Goal: Transaction & Acquisition: Obtain resource

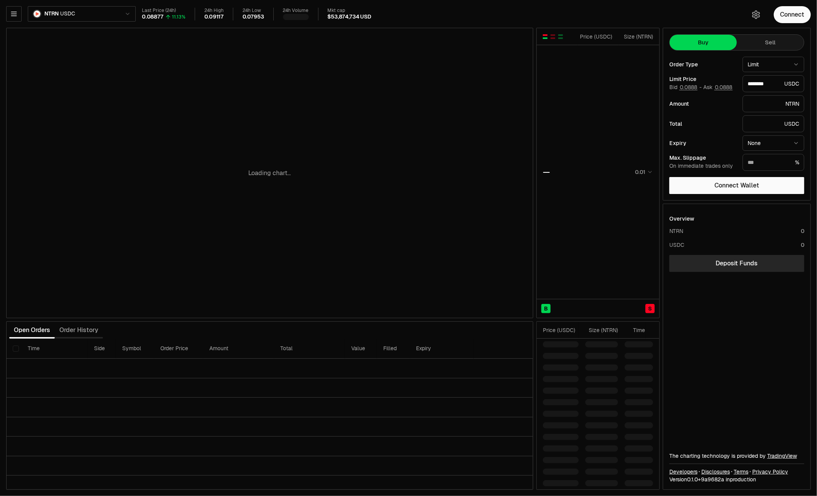
click at [85, 12] on html "Balance Earn Bitcoin Summer Bridge & Swap Orderbook Stake Ecosystem Governance …" at bounding box center [408, 248] width 817 height 496
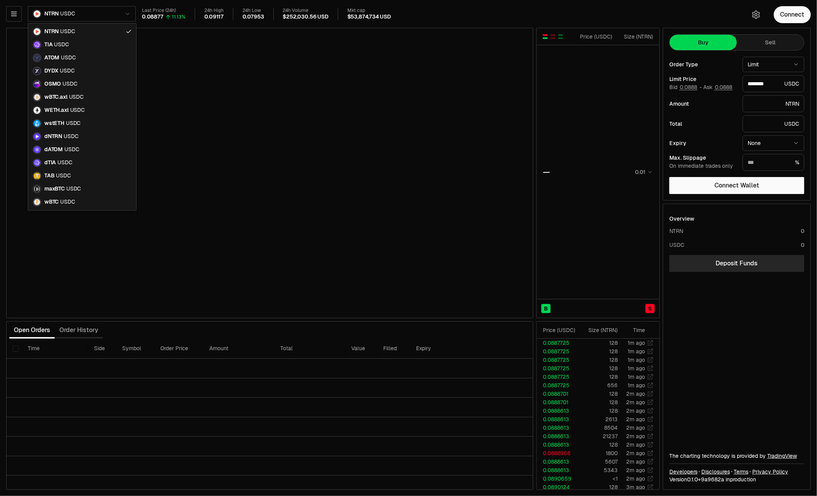
type input "********"
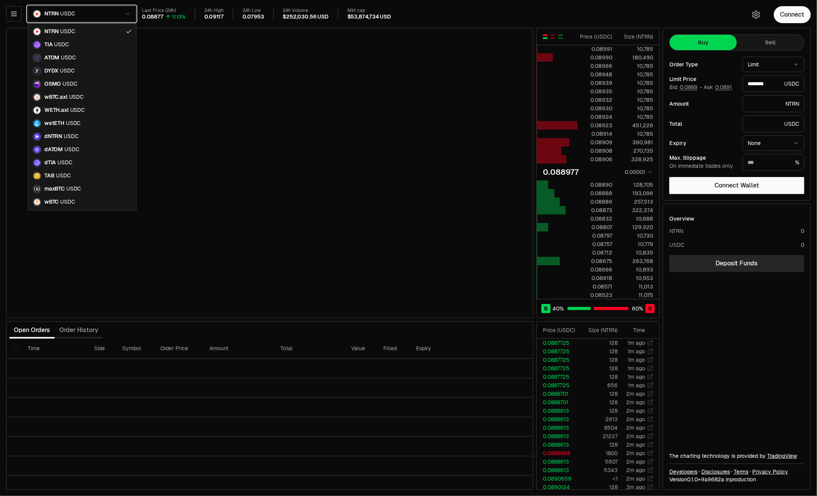
click at [15, 14] on html "Balance Earn Bitcoin Summer Bridge & Swap Orderbook Stake Ecosystem Governance …" at bounding box center [408, 248] width 817 height 496
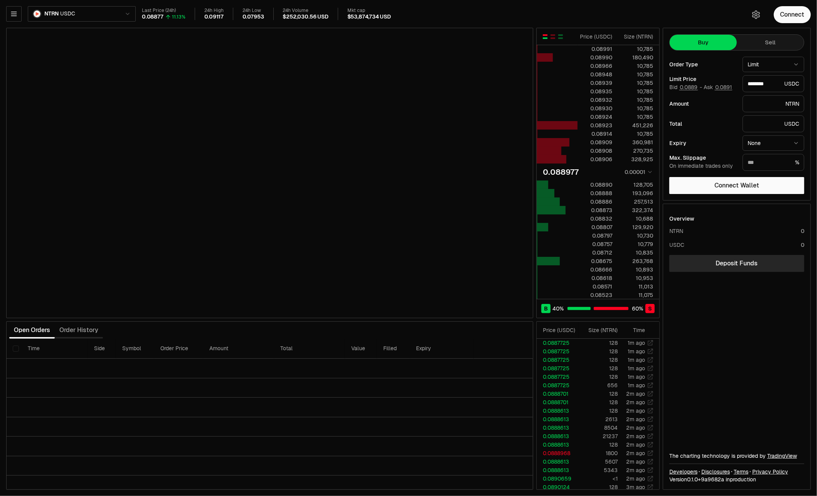
click at [15, 14] on icon "button" at bounding box center [13, 14] width 5 height 4
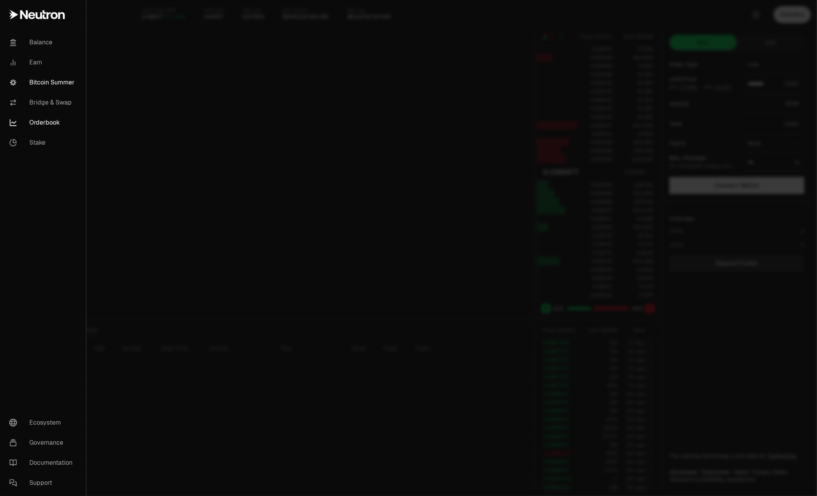
click at [54, 81] on link "Bitcoin Summer" at bounding box center [43, 83] width 80 height 20
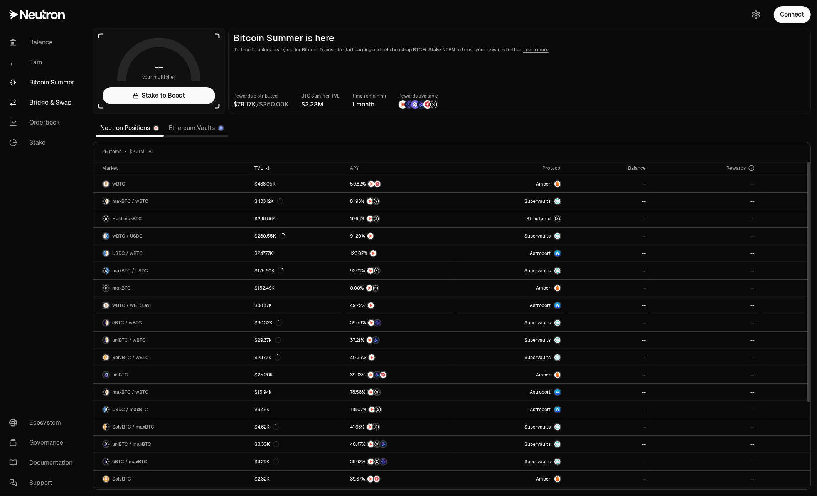
click at [30, 100] on link "Bridge & Swap" at bounding box center [43, 103] width 80 height 20
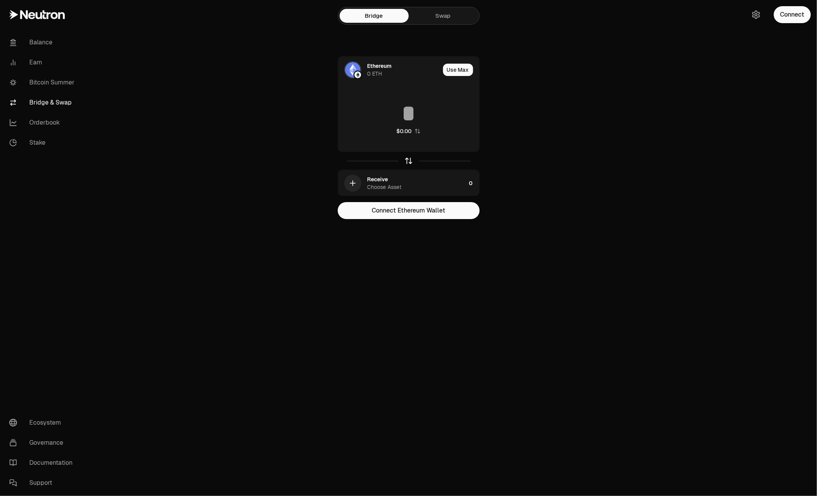
click at [408, 160] on icon "button" at bounding box center [409, 161] width 8 height 8
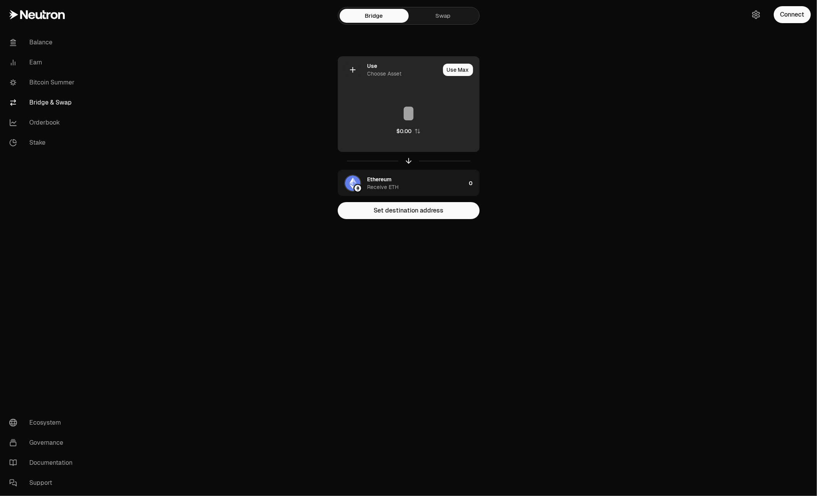
click at [353, 68] on icon at bounding box center [353, 70] width 0 height 5
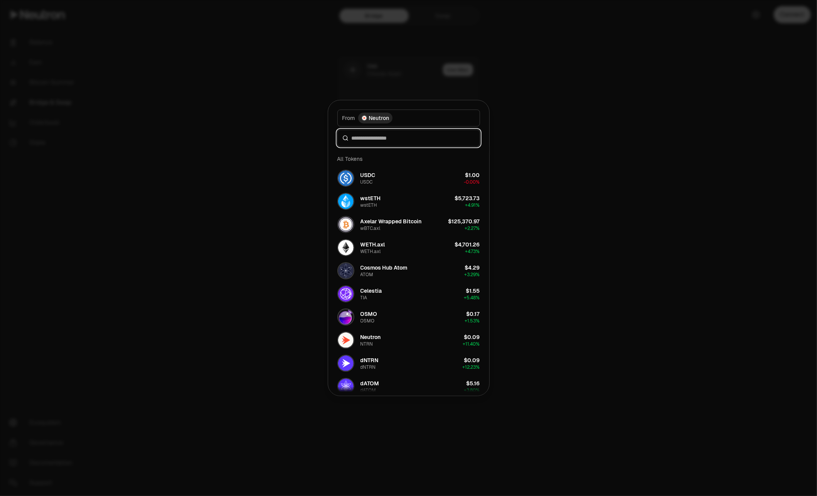
click at [402, 139] on input at bounding box center [413, 138] width 123 height 8
click at [385, 115] on span "Neutron" at bounding box center [379, 118] width 20 height 8
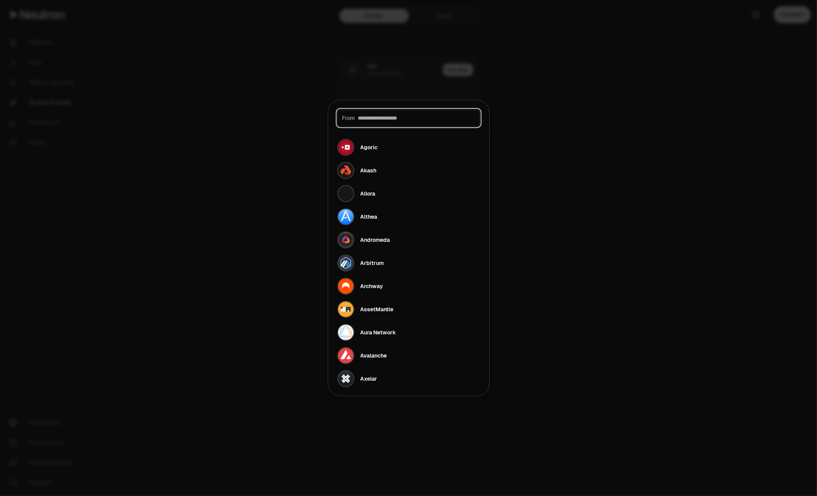
click at [385, 115] on input at bounding box center [416, 118] width 117 height 8
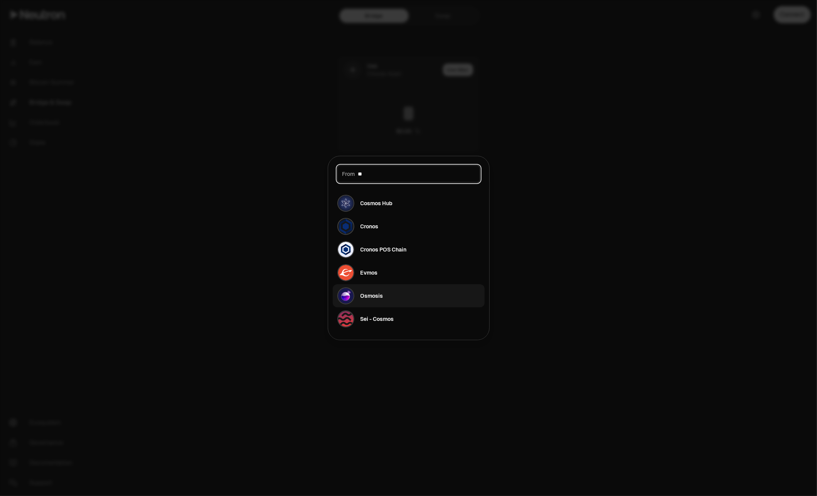
type input "**"
click at [395, 297] on button "Osmosis" at bounding box center [409, 295] width 152 height 23
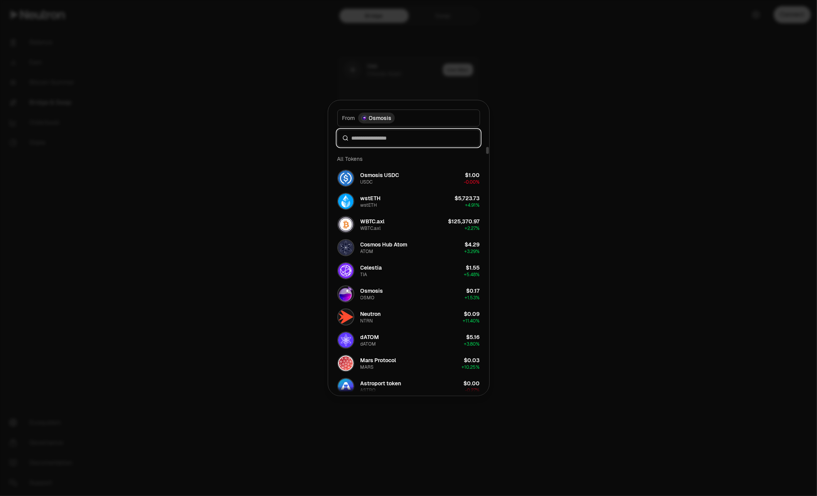
click at [391, 139] on input at bounding box center [413, 138] width 123 height 8
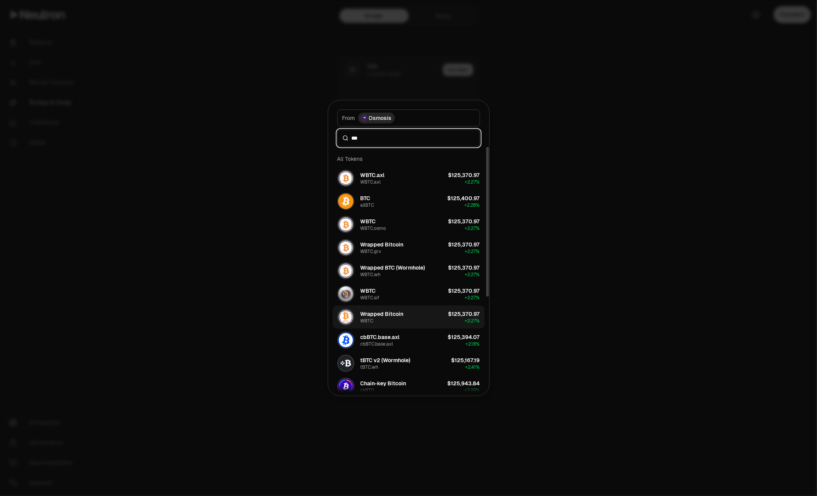
type input "***"
click at [420, 309] on button "Wrapped Bitcoin WBTC $125,370.97 + 2.27%" at bounding box center [409, 317] width 152 height 23
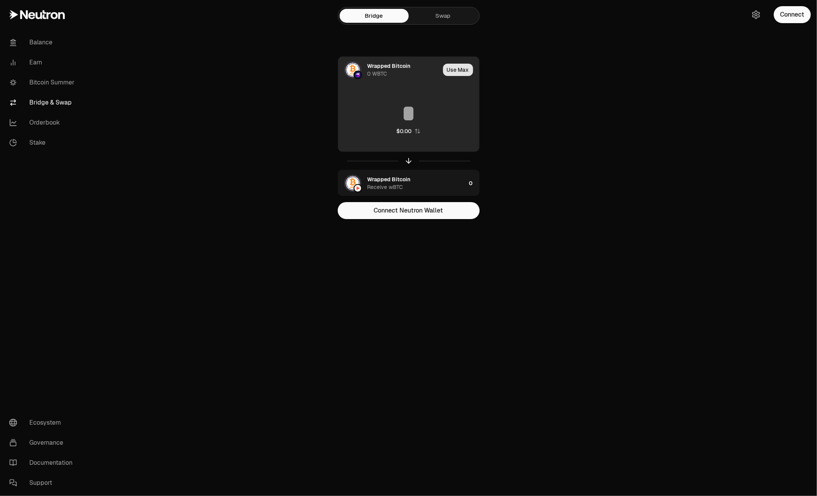
click at [459, 73] on button "Use Max" at bounding box center [458, 70] width 30 height 12
type input "*"
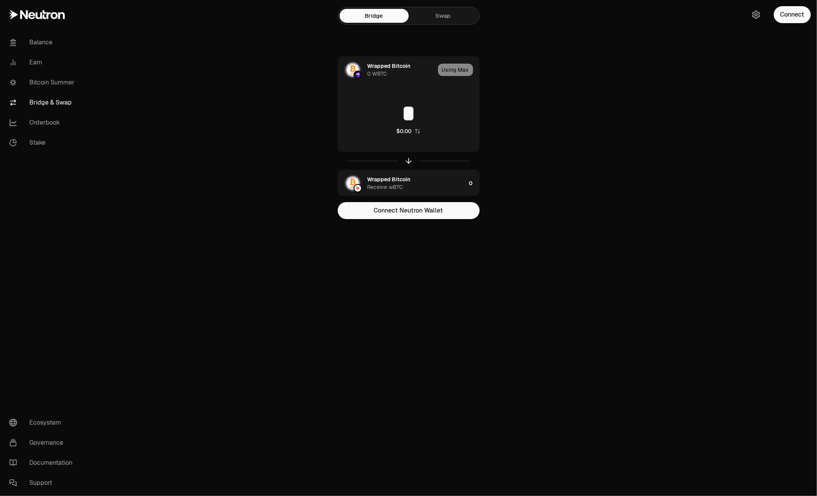
click at [596, 153] on main "Bridge Swap Wrapped Bitcoin 0 WBTC Using Max * $0.00 Wrapped Bitcoin Receive wB…" at bounding box center [451, 125] width 731 height 250
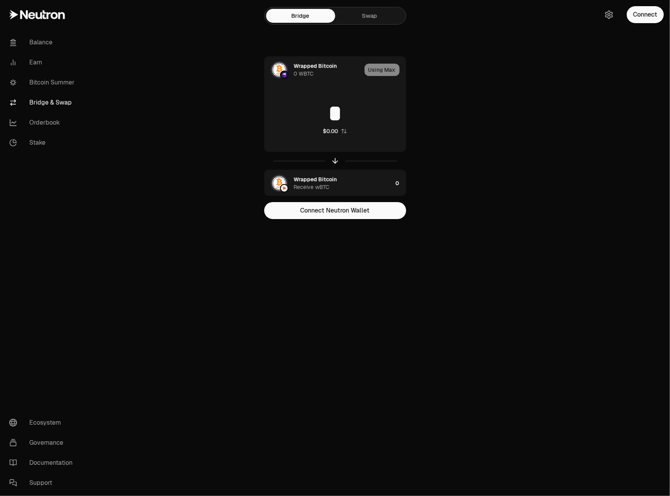
drag, startPoint x: 388, startPoint y: 256, endPoint x: 386, endPoint y: 137, distance: 119.2
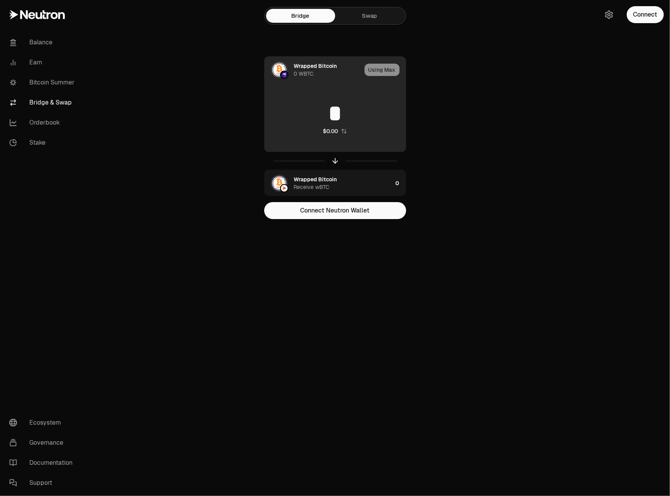
click at [388, 255] on div "Balance Earn Bitcoin Summer Bridge & Swap Orderbook Stake Ecosystem Governance …" at bounding box center [378, 248] width 584 height 496
click at [320, 63] on div "Wrapped Bitcoin" at bounding box center [315, 66] width 43 height 8
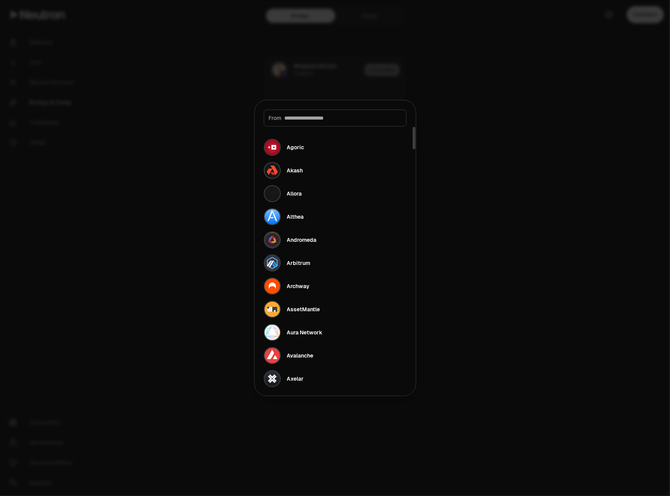
click at [344, 117] on input at bounding box center [343, 118] width 117 height 8
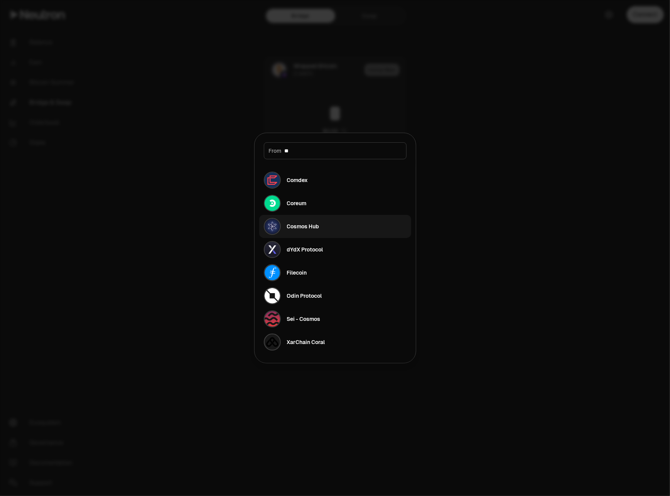
type input "**"
click at [319, 225] on div "Cosmos Hub" at bounding box center [303, 227] width 32 height 8
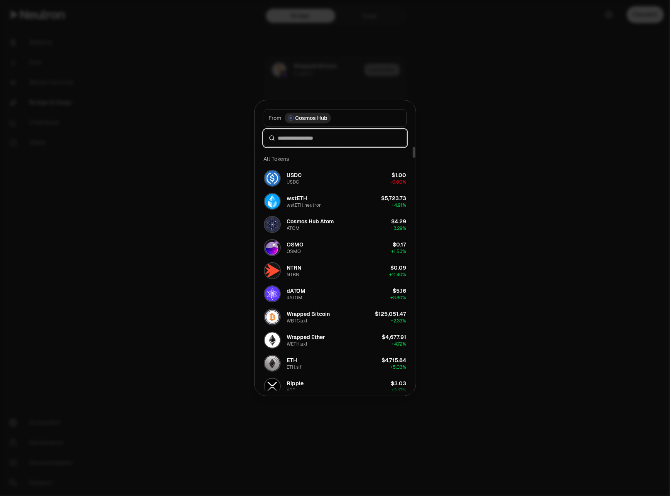
click at [307, 134] on input at bounding box center [339, 138] width 123 height 8
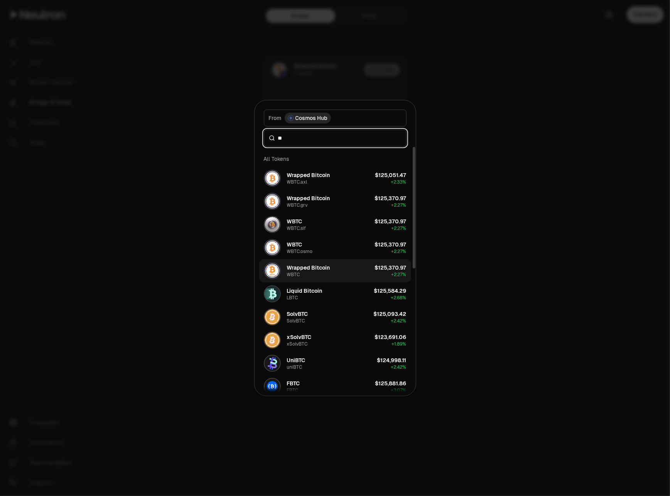
type input "**"
click at [315, 270] on div "Wrapped Bitcoin" at bounding box center [308, 268] width 43 height 8
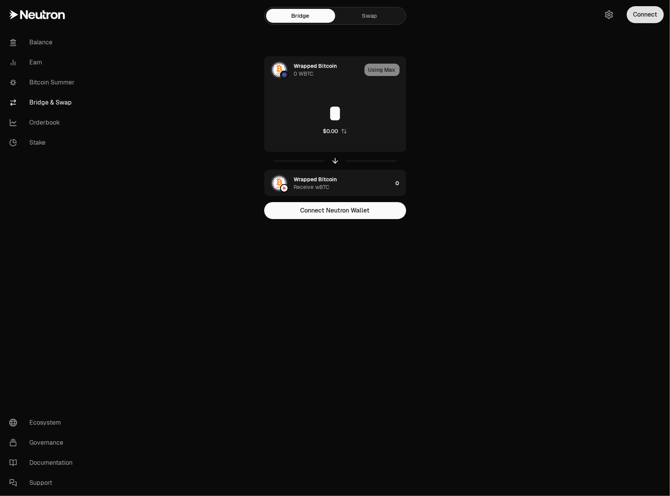
click at [634, 12] on button "Connect" at bounding box center [645, 14] width 37 height 17
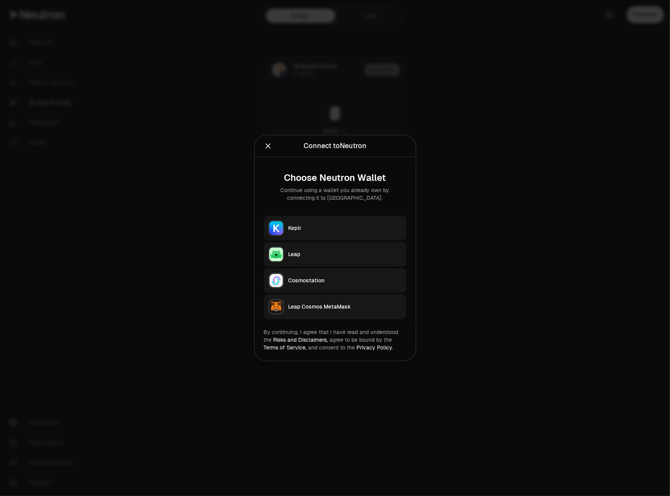
click at [315, 229] on div "Keplr" at bounding box center [345, 229] width 113 height 8
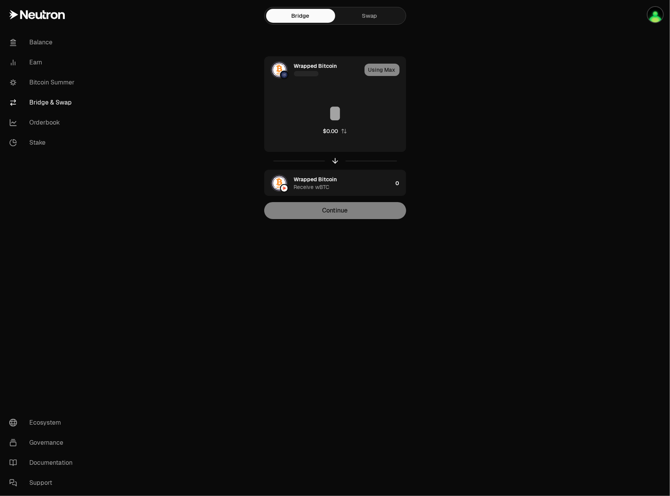
type input "*****"
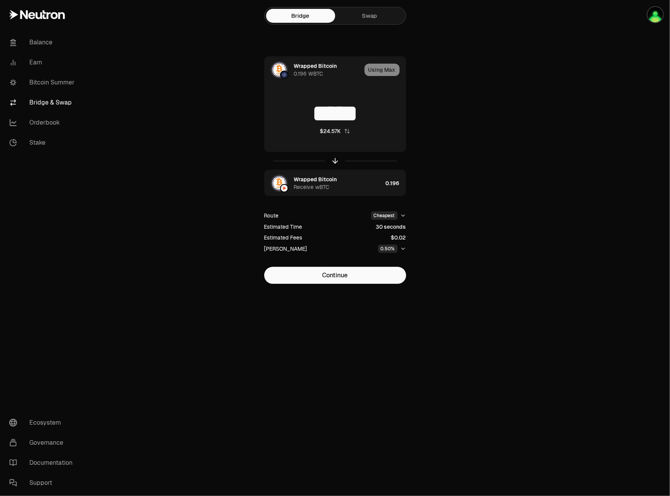
click at [402, 249] on icon "button" at bounding box center [403, 249] width 6 height 6
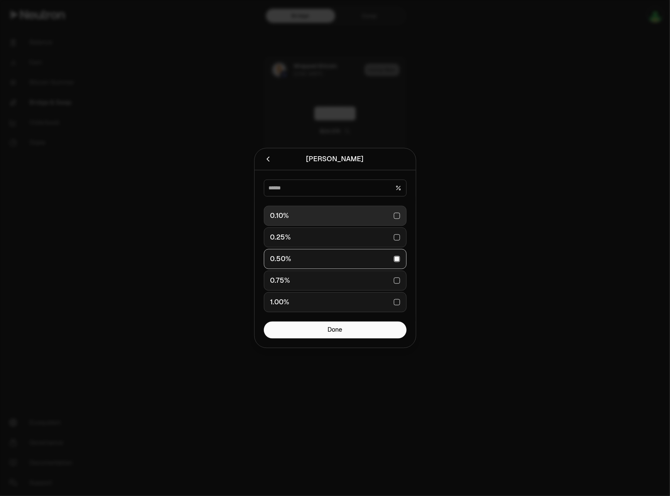
click at [399, 217] on div "0.10%" at bounding box center [335, 216] width 130 height 17
click at [478, 230] on div at bounding box center [335, 248] width 670 height 496
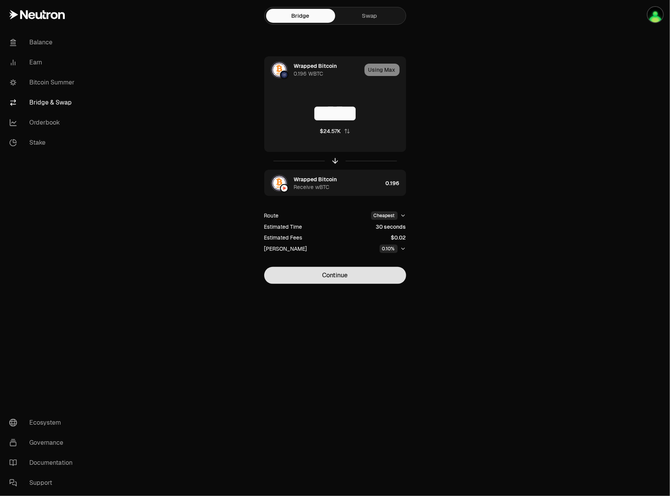
click at [384, 272] on button "Continue" at bounding box center [335, 275] width 142 height 17
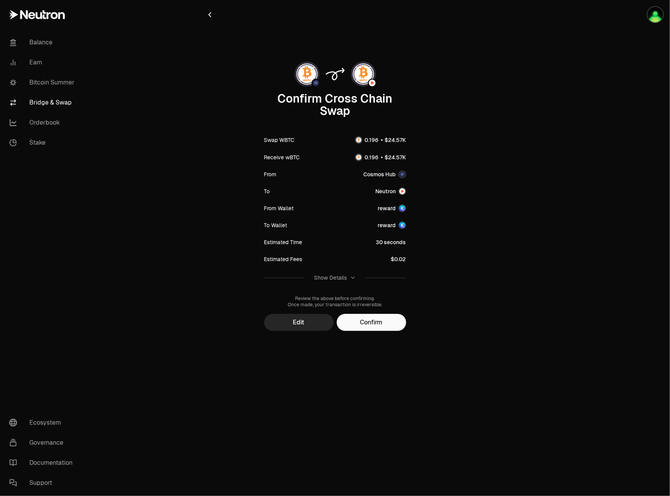
click at [396, 320] on button "Confirm" at bounding box center [371, 322] width 69 height 17
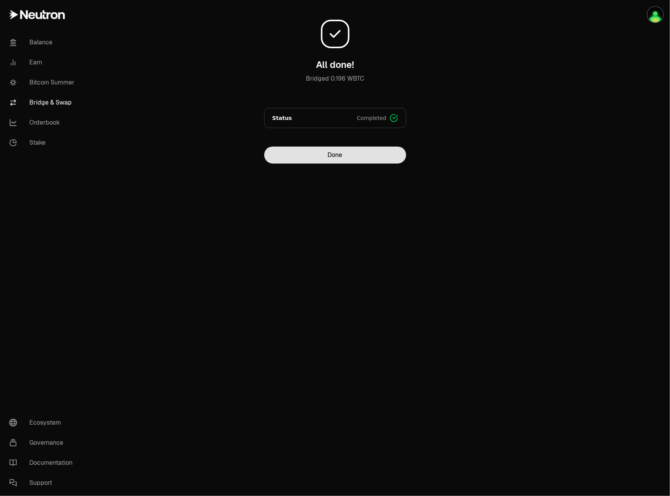
click at [321, 155] on button "Done" at bounding box center [335, 155] width 142 height 17
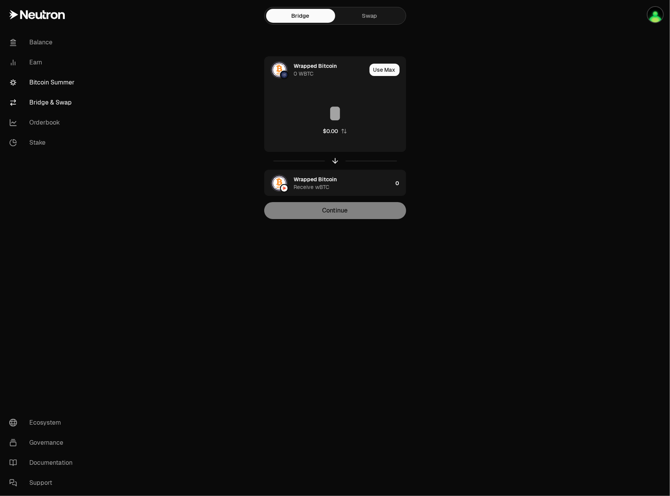
click at [57, 84] on link "Bitcoin Summer" at bounding box center [43, 83] width 80 height 20
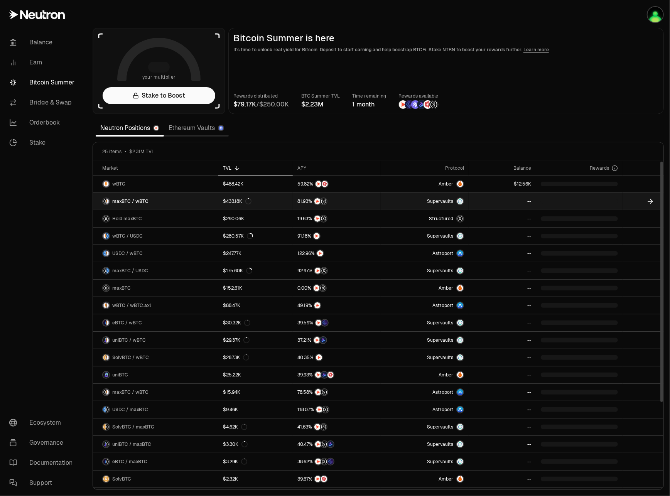
click at [139, 199] on span "maxBTC / wBTC" at bounding box center [130, 201] width 36 height 6
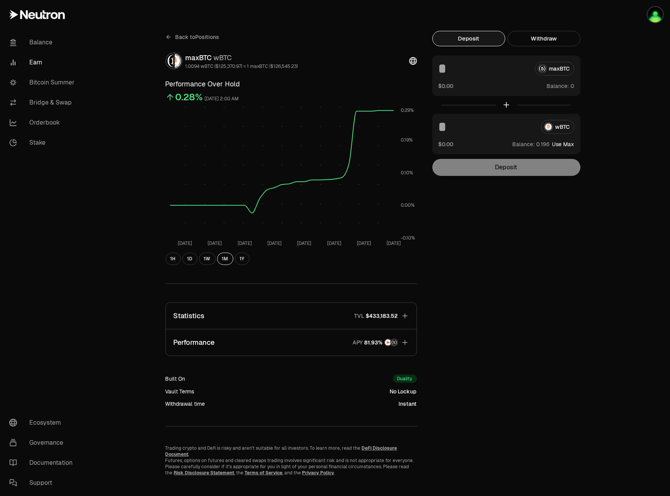
click at [572, 146] on button "Use Max" at bounding box center [563, 144] width 22 height 8
type input "*****"
click at [516, 169] on button "Deposit" at bounding box center [506, 167] width 148 height 17
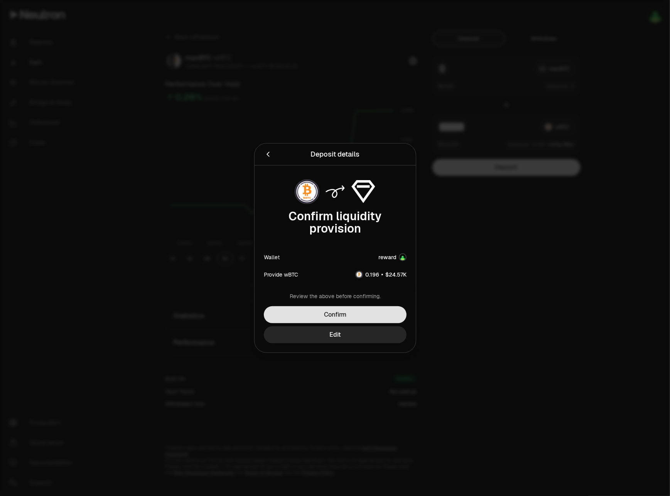
click at [385, 313] on button "Confirm" at bounding box center [335, 314] width 143 height 17
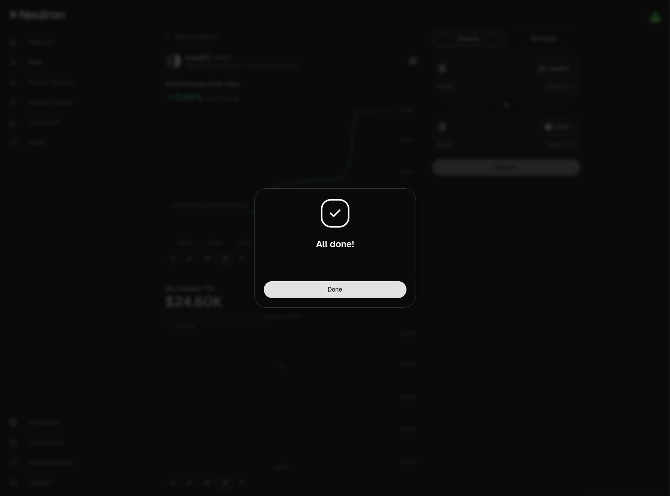
click at [393, 285] on button "Done" at bounding box center [335, 289] width 143 height 17
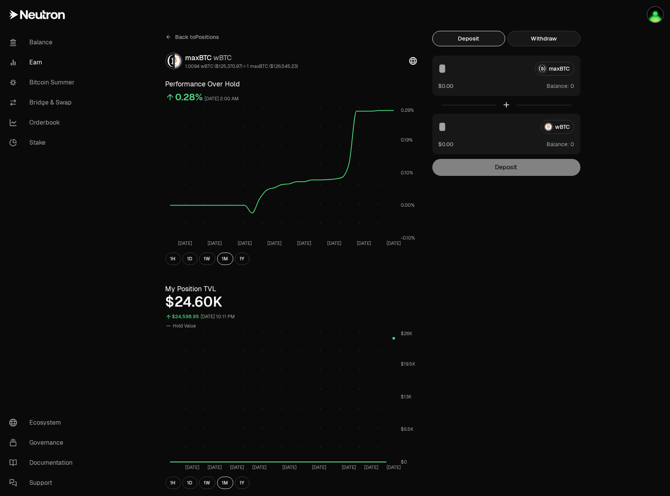
click at [571, 35] on button "Withdraw" at bounding box center [544, 38] width 73 height 15
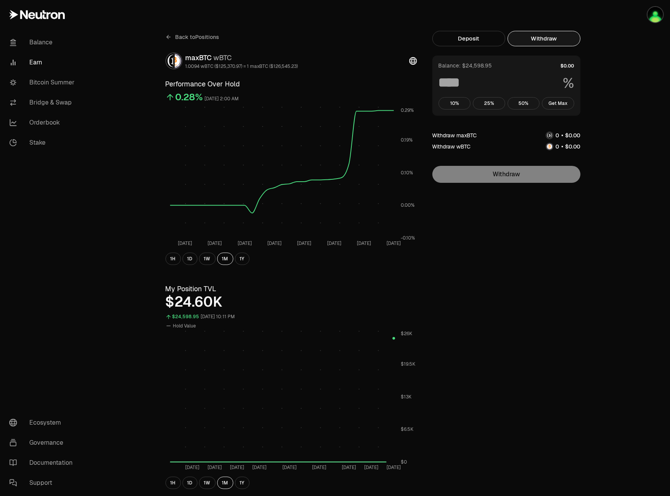
click at [545, 39] on button "Withdraw" at bounding box center [544, 38] width 73 height 15
click at [564, 103] on button "Get Max" at bounding box center [558, 103] width 32 height 12
type input "***"
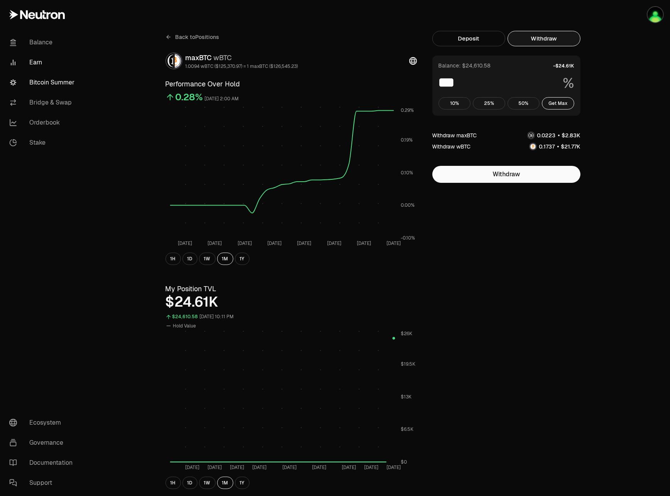
click at [46, 83] on link "Bitcoin Summer" at bounding box center [43, 83] width 80 height 20
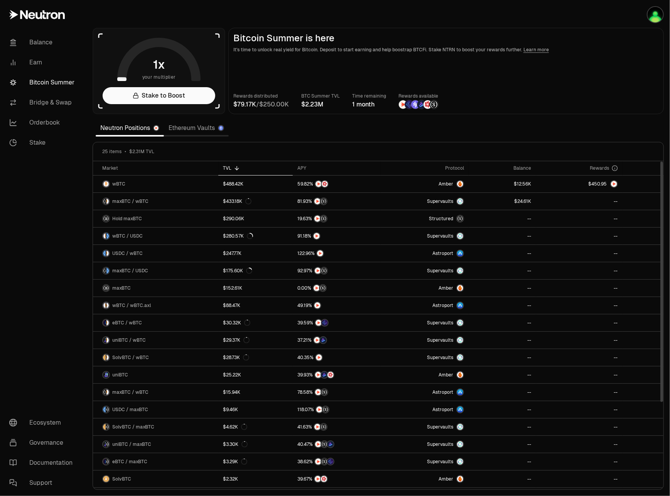
click at [199, 127] on link "Ethereum Vaults" at bounding box center [196, 127] width 65 height 15
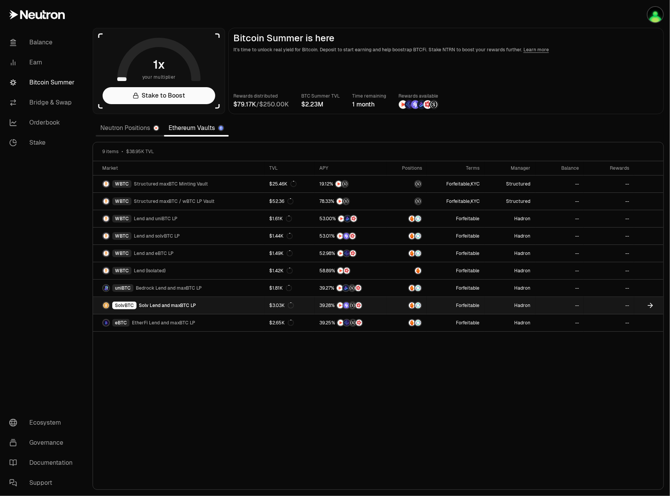
click at [526, 303] on link "Hadron" at bounding box center [510, 305] width 51 height 17
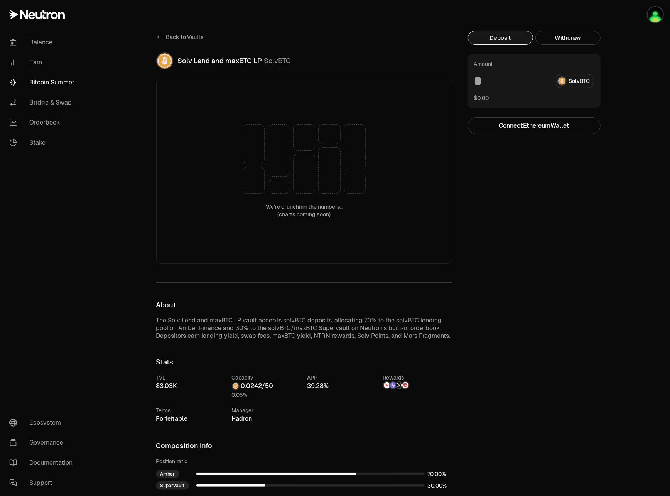
click at [135, 225] on div "Back to Vaults Solv Lend and maxBTC LP SolvBTC We're crunching the numbers.. (c…" at bounding box center [378, 401] width 584 height 803
click at [169, 36] on span "Back to Vaults" at bounding box center [185, 37] width 38 height 8
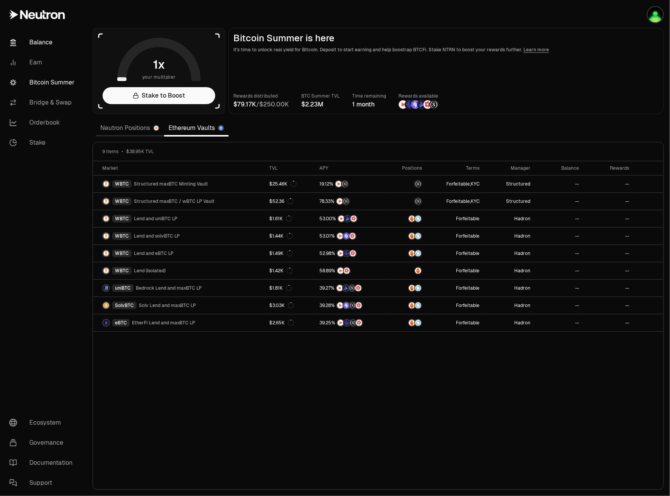
click at [43, 42] on link "Balance" at bounding box center [43, 42] width 80 height 20
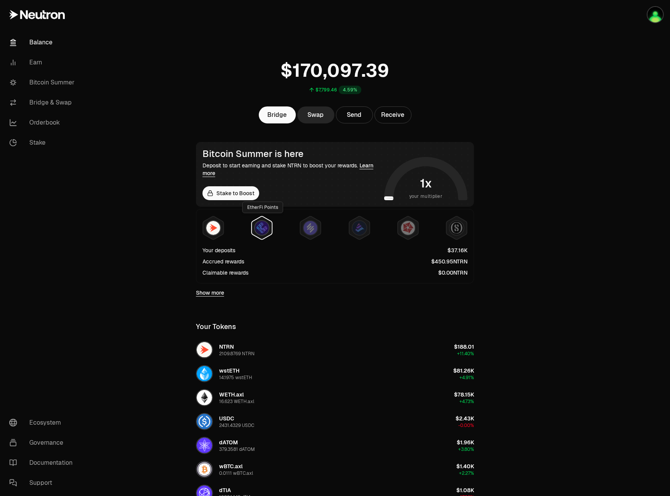
click at [263, 228] on img at bounding box center [262, 228] width 14 height 14
click at [316, 225] on img at bounding box center [311, 228] width 14 height 14
click at [356, 224] on img at bounding box center [360, 228] width 14 height 14
click at [241, 193] on link "Stake to Boost" at bounding box center [231, 193] width 57 height 14
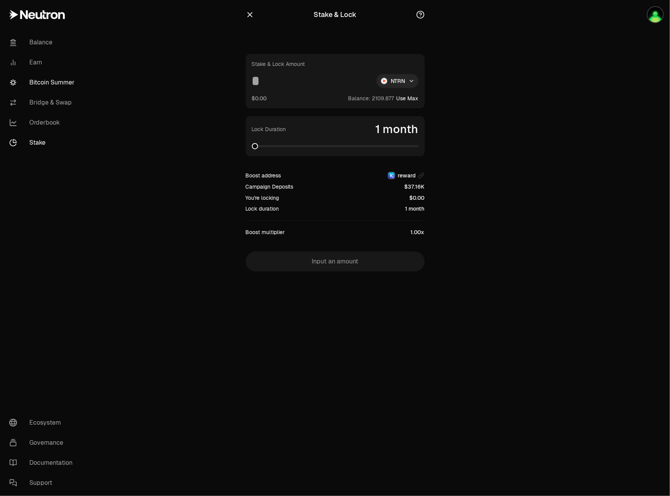
click at [40, 76] on link "Bitcoin Summer" at bounding box center [43, 83] width 80 height 20
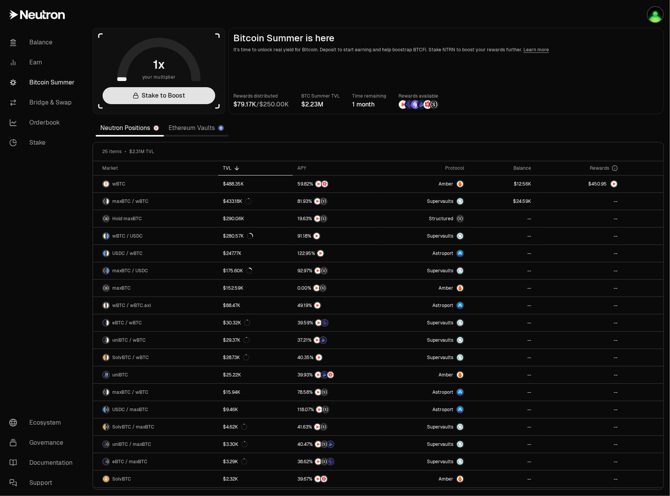
click at [160, 95] on link "Stake to Boost" at bounding box center [159, 95] width 113 height 17
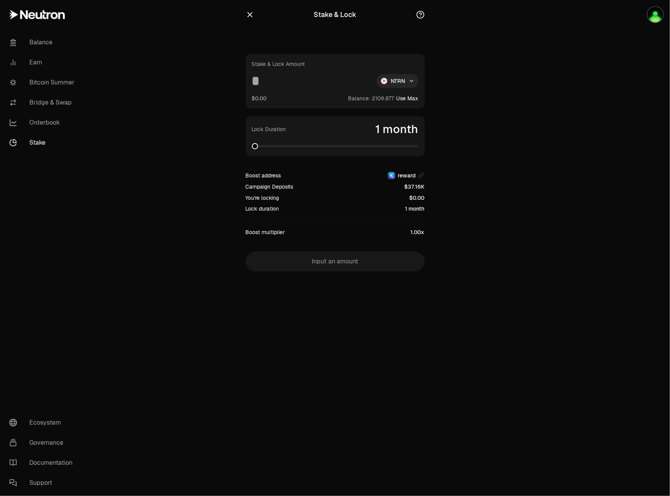
click at [422, 14] on icon "button" at bounding box center [420, 14] width 8 height 8
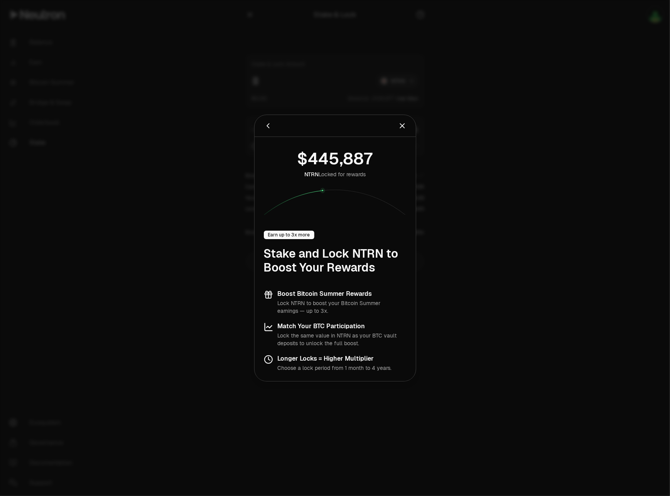
click at [292, 235] on div "Earn up to 3x more" at bounding box center [289, 235] width 51 height 8
click at [333, 173] on div "NTRN Locked for rewards" at bounding box center [334, 175] width 61 height 8
click at [478, 172] on div at bounding box center [335, 248] width 670 height 496
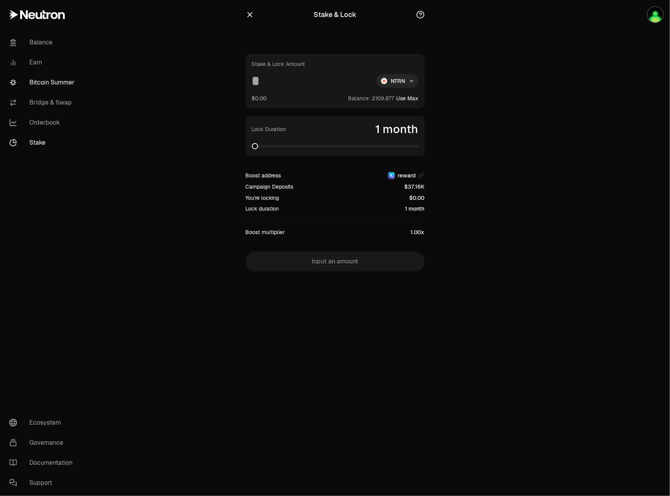
click at [57, 81] on link "Bitcoin Summer" at bounding box center [43, 83] width 80 height 20
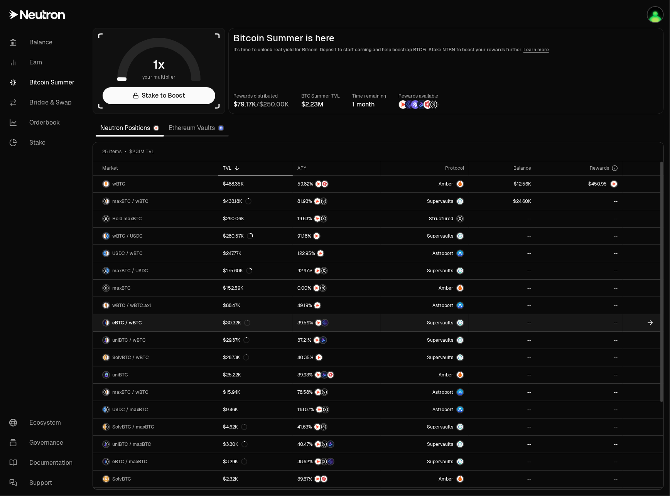
scroll to position [116, 0]
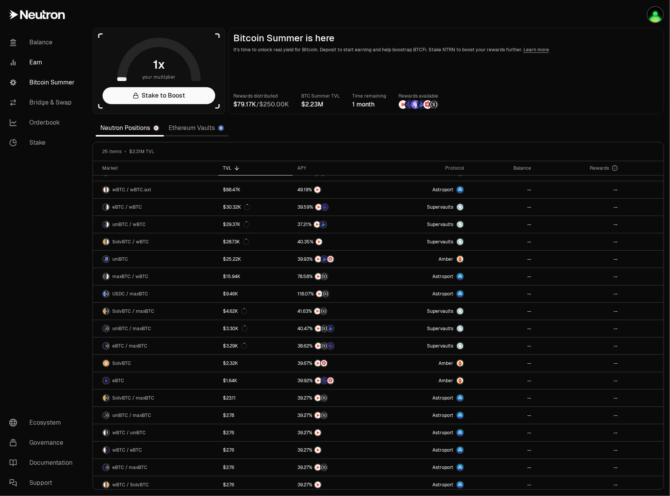
click at [35, 62] on link "Earn" at bounding box center [43, 62] width 80 height 20
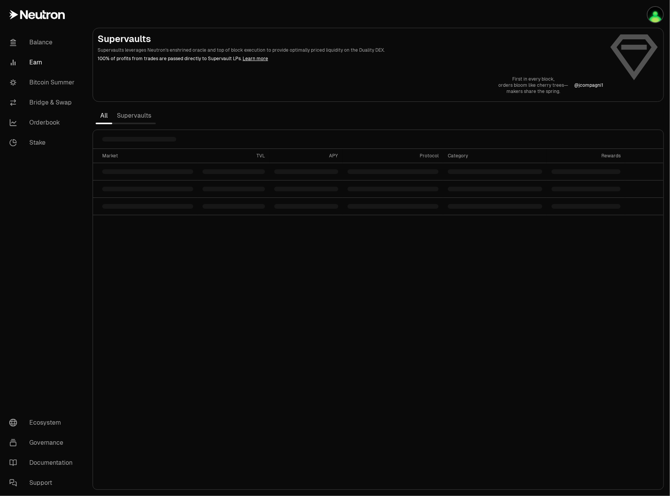
click at [130, 116] on link "Supervaults" at bounding box center [134, 115] width 44 height 15
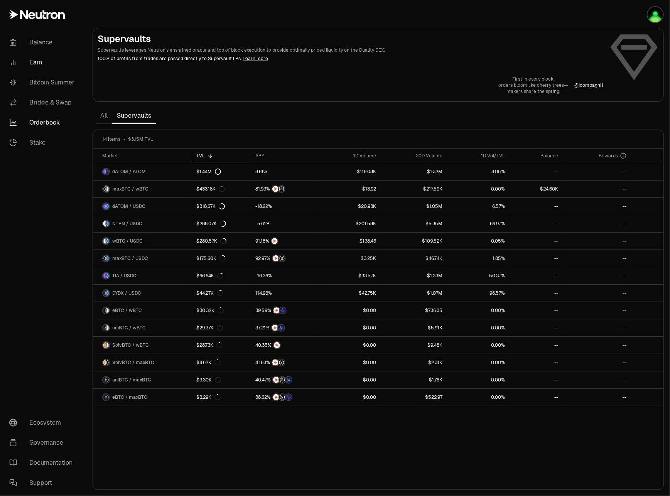
click at [54, 120] on link "Orderbook" at bounding box center [43, 123] width 80 height 20
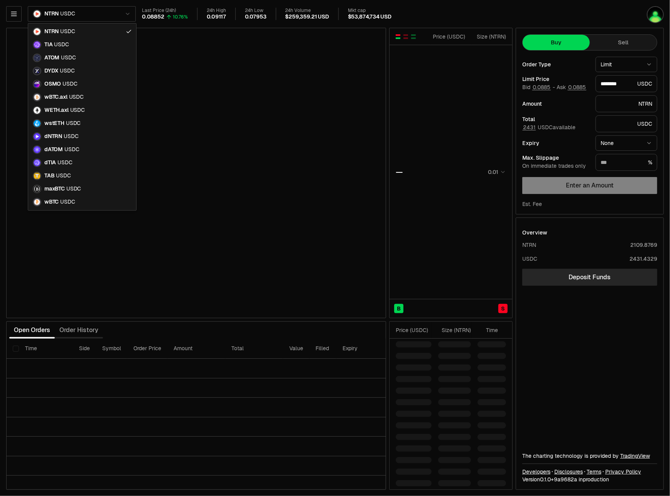
click at [110, 16] on html "Balance Earn Bitcoin Summer Bridge & Swap Orderbook Stake Ecosystem Governance …" at bounding box center [335, 248] width 670 height 496
type input "********"
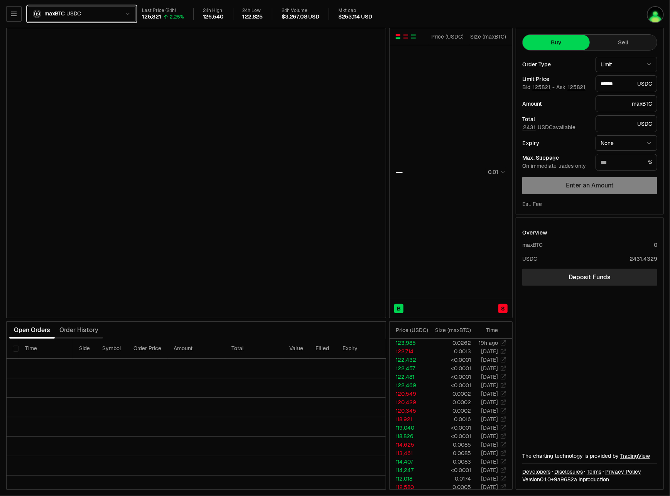
type input "******"
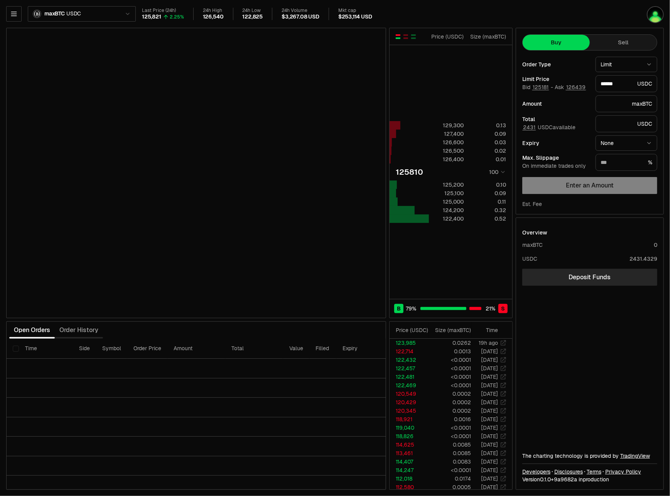
click at [442, 36] on div "Price ( USDC )" at bounding box center [446, 37] width 34 height 8
click at [495, 39] on div "Size ( maxBTC )" at bounding box center [488, 37] width 36 height 8
click at [498, 166] on html "Balance Earn Bitcoin Summer Bridge & Swap Orderbook Stake Ecosystem Governance …" at bounding box center [335, 248] width 670 height 496
